Goal: Obtain resource: Download file/media

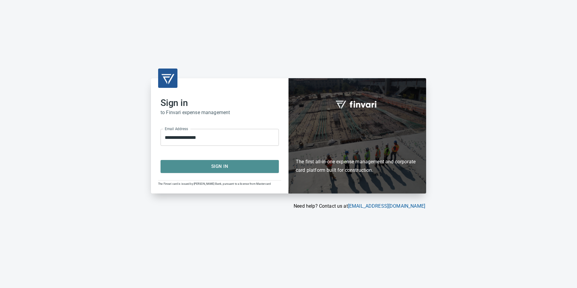
click at [208, 167] on span "Sign In" at bounding box center [219, 166] width 105 height 8
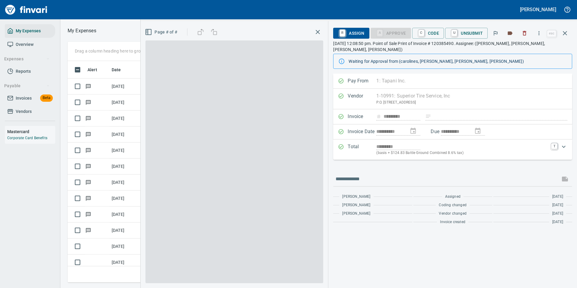
scroll to position [213, 342]
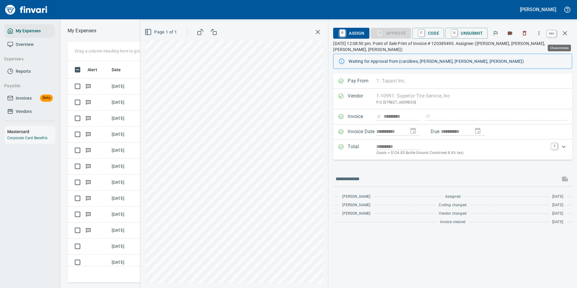
click at [568, 34] on icon "button" at bounding box center [565, 33] width 7 height 7
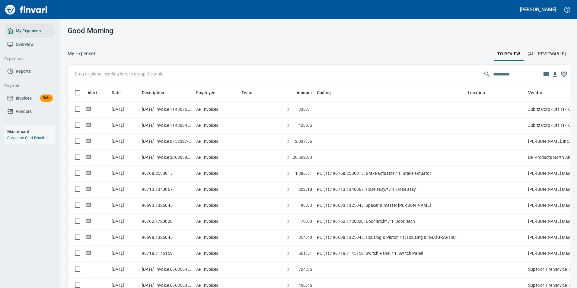
scroll to position [213, 489]
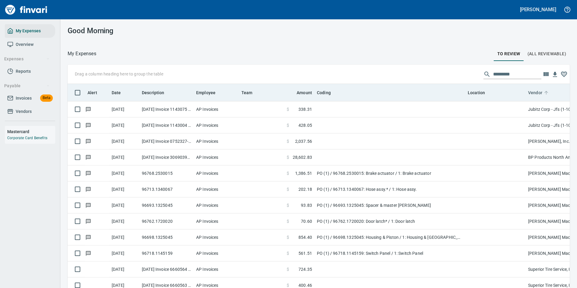
click at [542, 95] on span "Vendor" at bounding box center [535, 92] width 14 height 7
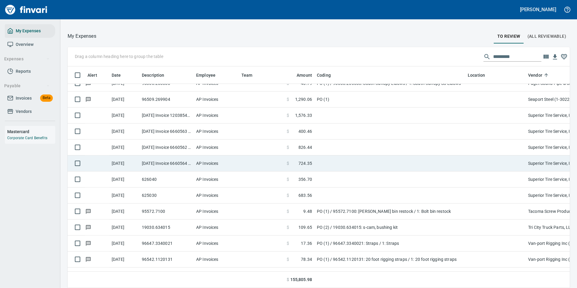
scroll to position [1003, 0]
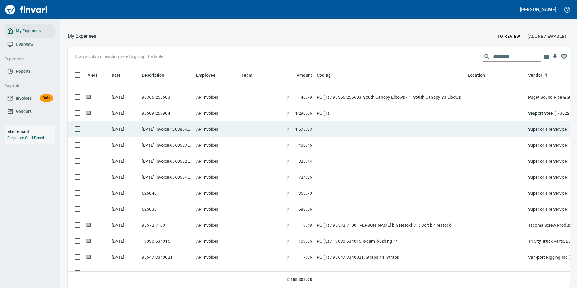
click at [307, 133] on td "$ 1,576.33" at bounding box center [299, 129] width 30 height 16
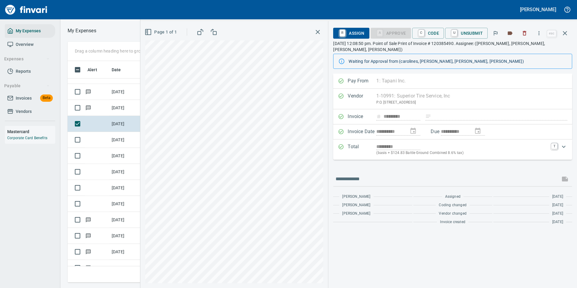
scroll to position [213, 342]
click at [540, 34] on icon "button" at bounding box center [539, 33] width 6 height 6
click at [518, 51] on span "Download" at bounding box center [538, 50] width 58 height 7
click at [565, 34] on icon "button" at bounding box center [565, 33] width 4 height 4
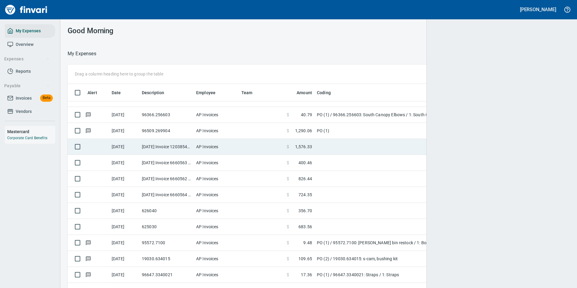
scroll to position [213, 488]
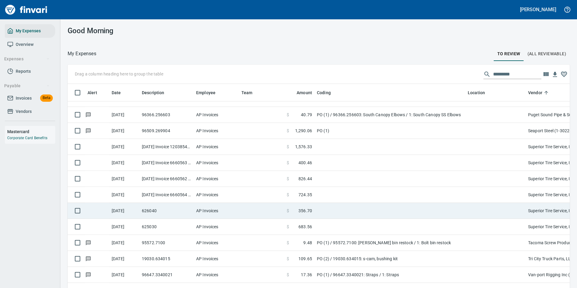
click at [317, 209] on td at bounding box center [390, 211] width 151 height 16
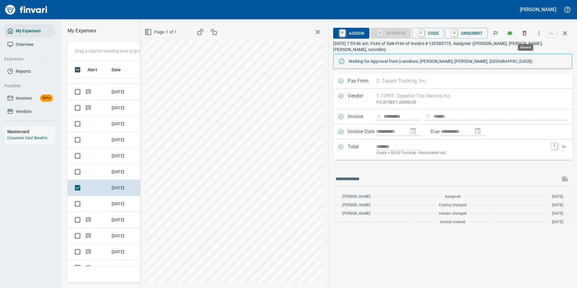
scroll to position [213, 342]
click at [539, 36] on icon "button" at bounding box center [539, 33] width 6 height 6
click at [524, 52] on span "Download" at bounding box center [538, 50] width 58 height 7
click at [125, 204] on td "9/11/2025" at bounding box center [124, 204] width 30 height 16
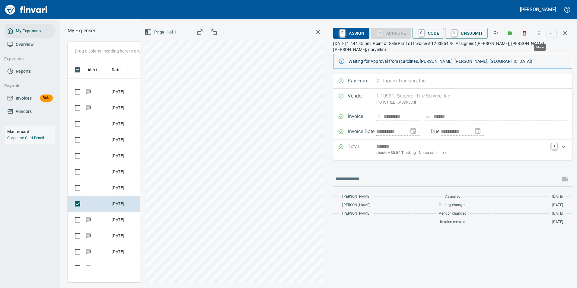
scroll to position [213, 342]
click at [538, 34] on icon "button" at bounding box center [539, 33] width 6 height 6
click at [531, 50] on span "Download" at bounding box center [538, 50] width 58 height 7
click at [567, 35] on icon "button" at bounding box center [565, 33] width 7 height 7
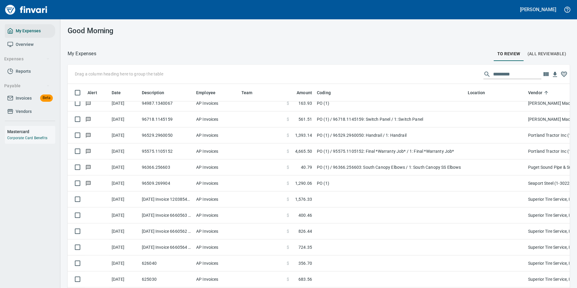
scroll to position [913, 0]
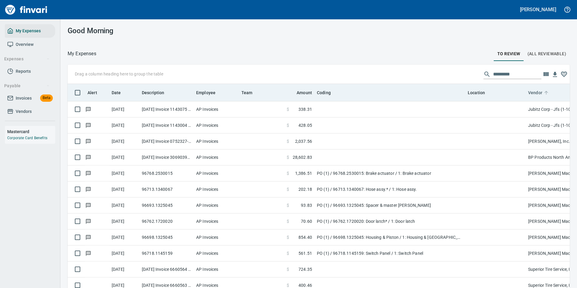
click at [544, 93] on icon at bounding box center [546, 92] width 5 height 5
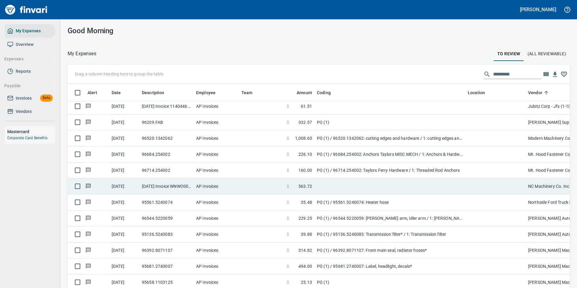
scroll to position [664, 0]
